Goal: Information Seeking & Learning: Learn about a topic

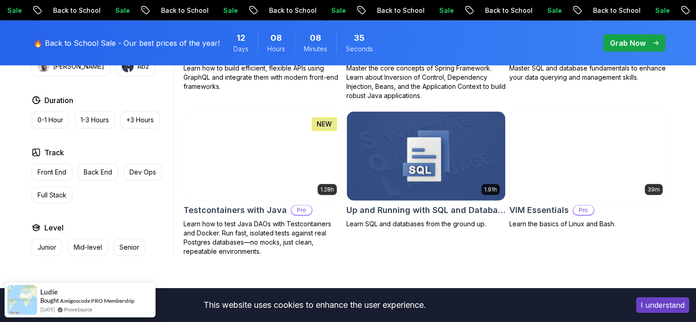
scroll to position [2441, 0]
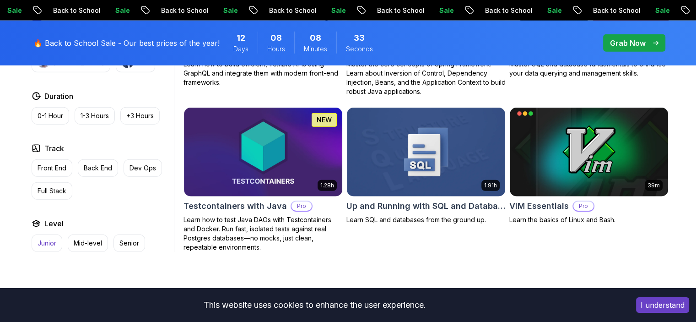
click at [46, 238] on p "Junior" at bounding box center [47, 242] width 19 height 9
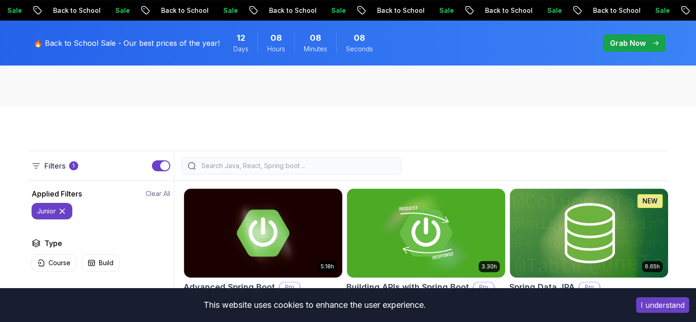
scroll to position [168, 0]
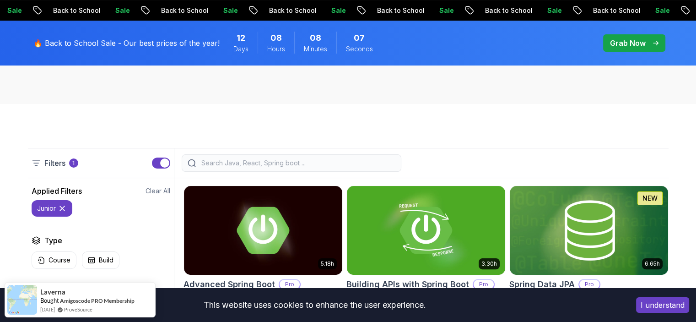
click at [230, 162] on input "search" at bounding box center [298, 162] width 196 height 9
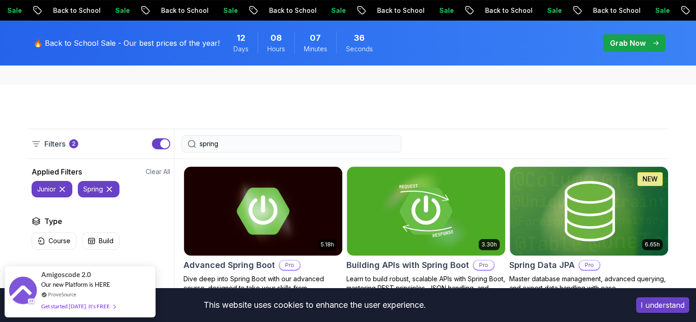
scroll to position [107, 0]
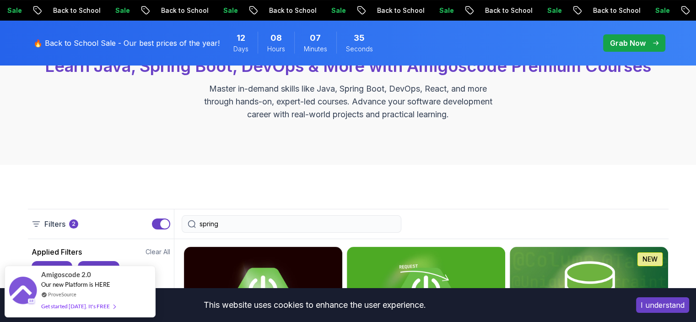
type input "spring"
